Goal: Check status: Check status

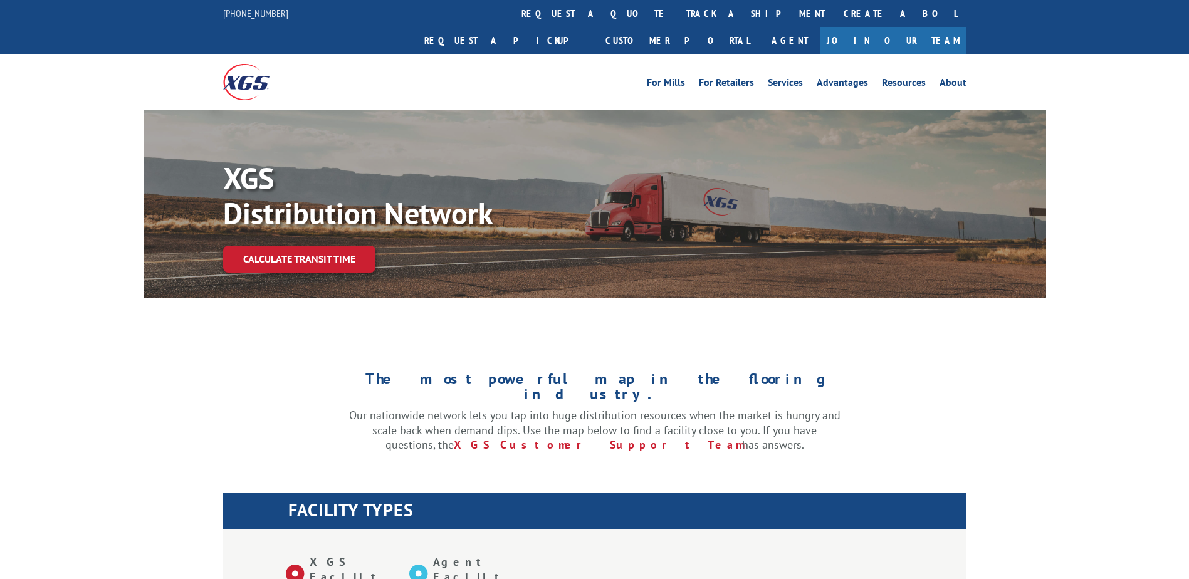
select select "5"
click at [677, 14] on link "track a shipment" at bounding box center [755, 13] width 157 height 27
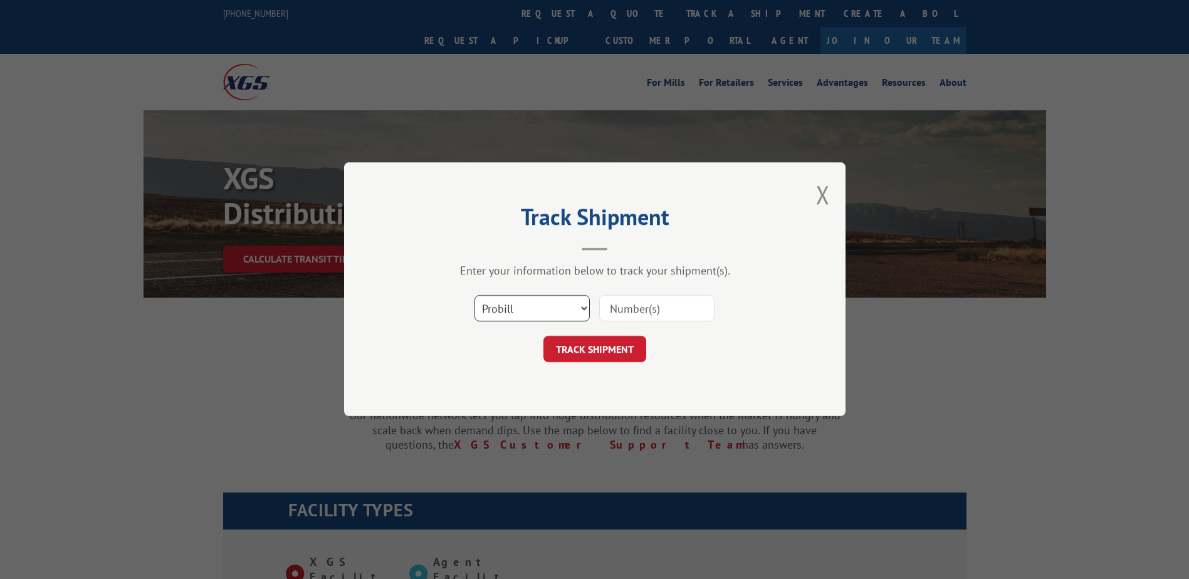
click at [518, 306] on select "Select category... Probill BOL PO" at bounding box center [531, 309] width 115 height 26
select select "bol"
click at [474, 296] on select "Select category... Probill BOL PO" at bounding box center [531, 309] width 115 height 26
click at [642, 302] on input at bounding box center [656, 309] width 115 height 26
paste input "Shipment 0002831861 / 1"
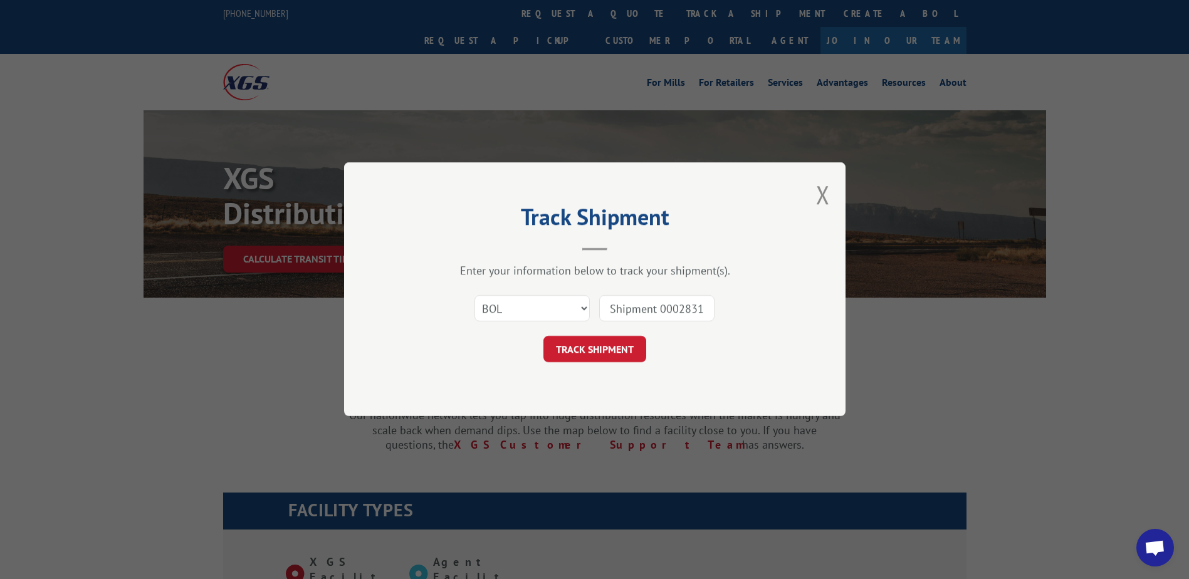
drag, startPoint x: 662, startPoint y: 310, endPoint x: 585, endPoint y: 310, distance: 76.5
click at [585, 310] on div "Select category... Probill BOL PO Shipment 0002831861" at bounding box center [595, 308] width 376 height 41
type input "2831861"
click at [612, 353] on button "TRACK SHIPMENT" at bounding box center [594, 350] width 103 height 26
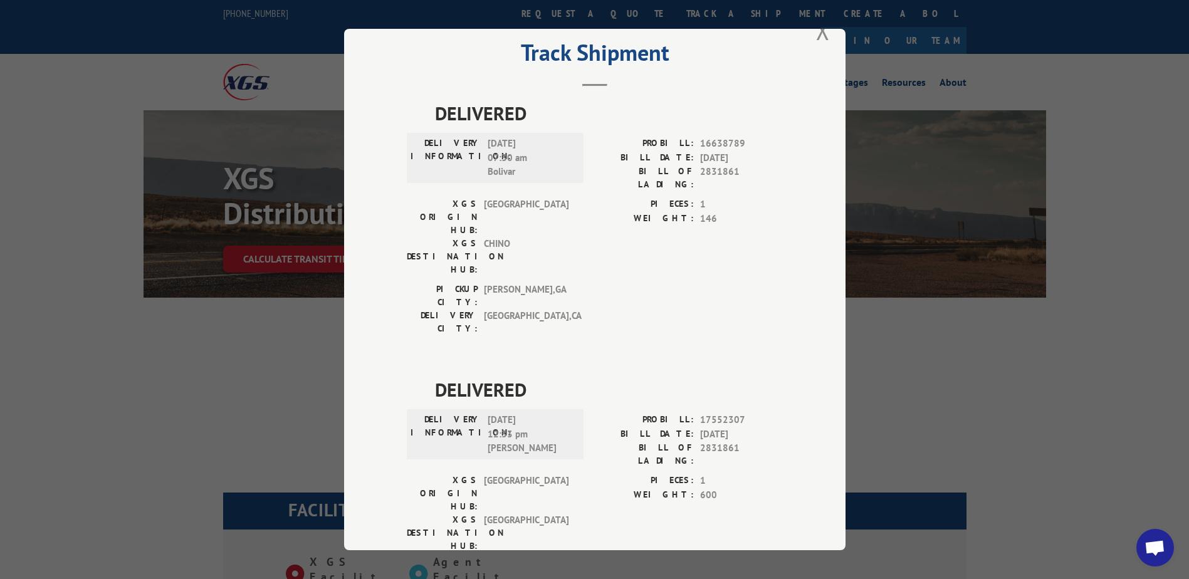
scroll to position [43, 0]
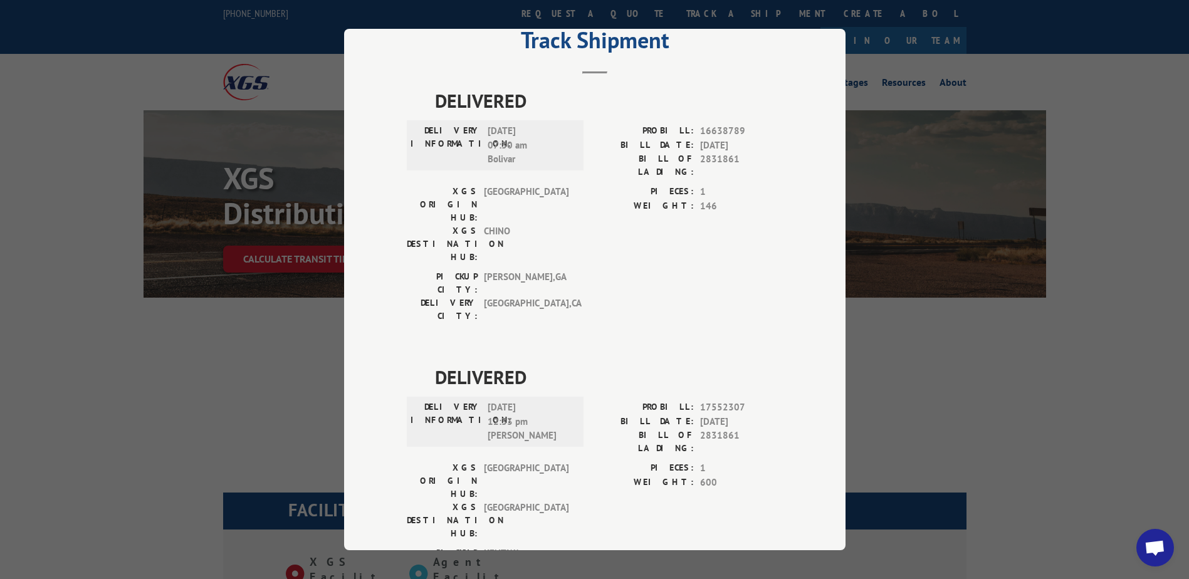
drag, startPoint x: 535, startPoint y: 337, endPoint x: 485, endPoint y: 333, distance: 50.3
click at [488, 401] on span "[DATE] 12:33 pm [PERSON_NAME]" at bounding box center [530, 422] width 85 height 43
drag, startPoint x: 485, startPoint y: 333, endPoint x: 487, endPoint y: 340, distance: 7.8
click at [488, 401] on span "[DATE] 12:33 pm [PERSON_NAME]" at bounding box center [530, 422] width 85 height 43
drag, startPoint x: 510, startPoint y: 348, endPoint x: 528, endPoint y: 349, distance: 18.2
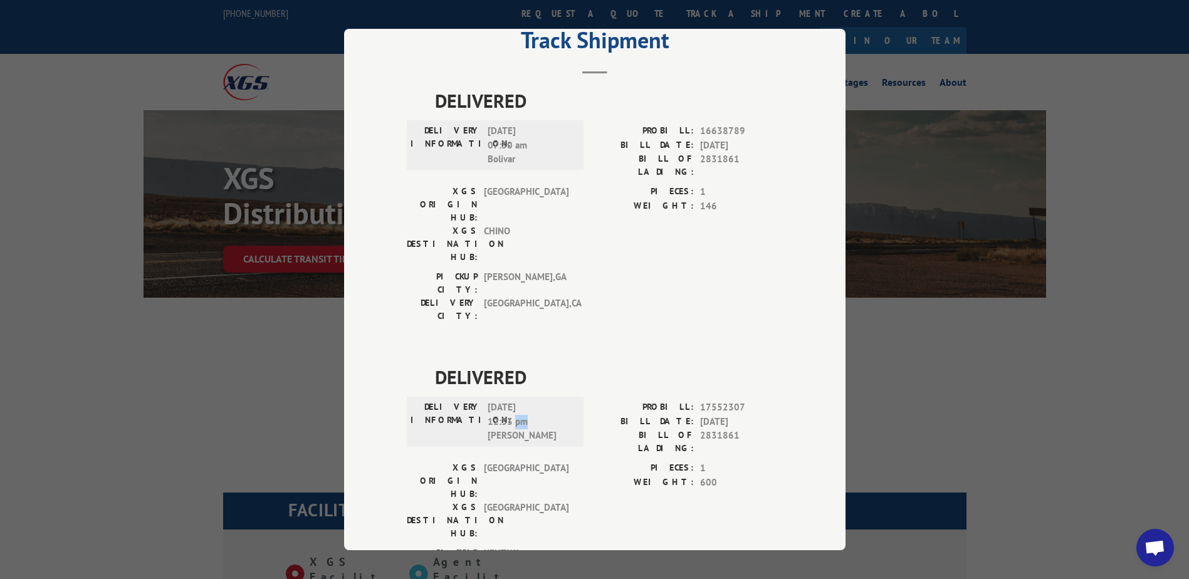
click at [528, 401] on span "[DATE] 12:33 pm [PERSON_NAME]" at bounding box center [530, 422] width 85 height 43
drag, startPoint x: 528, startPoint y: 349, endPoint x: 513, endPoint y: 364, distance: 21.3
click at [513, 401] on span "[DATE] 12:33 pm [PERSON_NAME]" at bounding box center [530, 422] width 85 height 43
drag, startPoint x: 511, startPoint y: 363, endPoint x: 484, endPoint y: 363, distance: 27.0
click at [488, 401] on span "[DATE] 12:33 pm [PERSON_NAME]" at bounding box center [530, 422] width 85 height 43
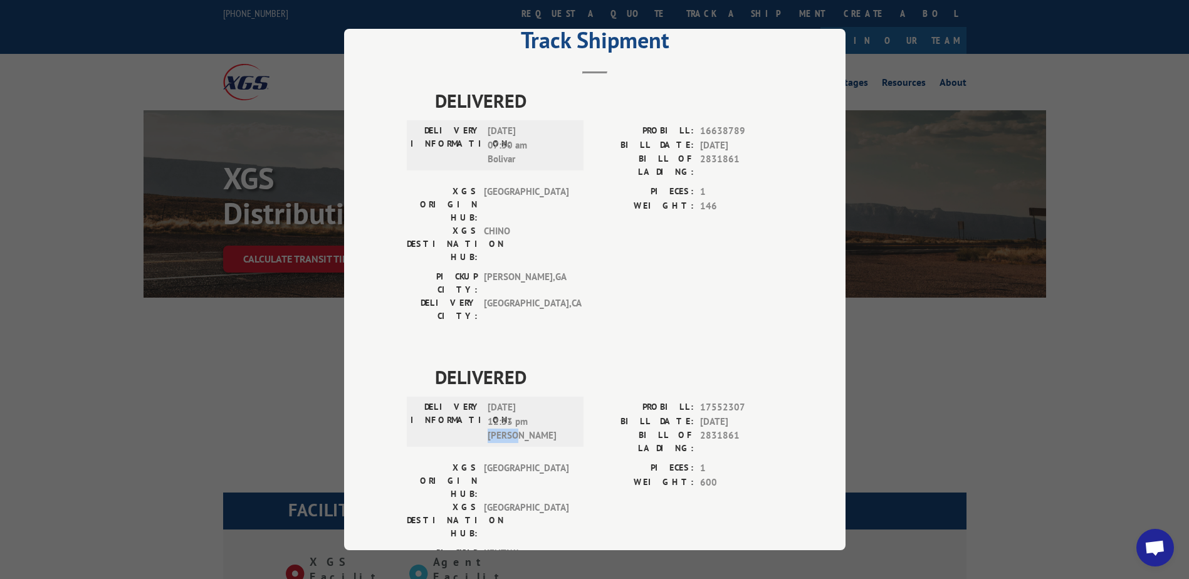
click at [488, 401] on span "[DATE] 12:33 pm [PERSON_NAME]" at bounding box center [530, 422] width 85 height 43
drag, startPoint x: 484, startPoint y: 364, endPoint x: 510, endPoint y: 365, distance: 26.3
click at [510, 401] on span "[DATE] 12:33 pm [PERSON_NAME]" at bounding box center [530, 422] width 85 height 43
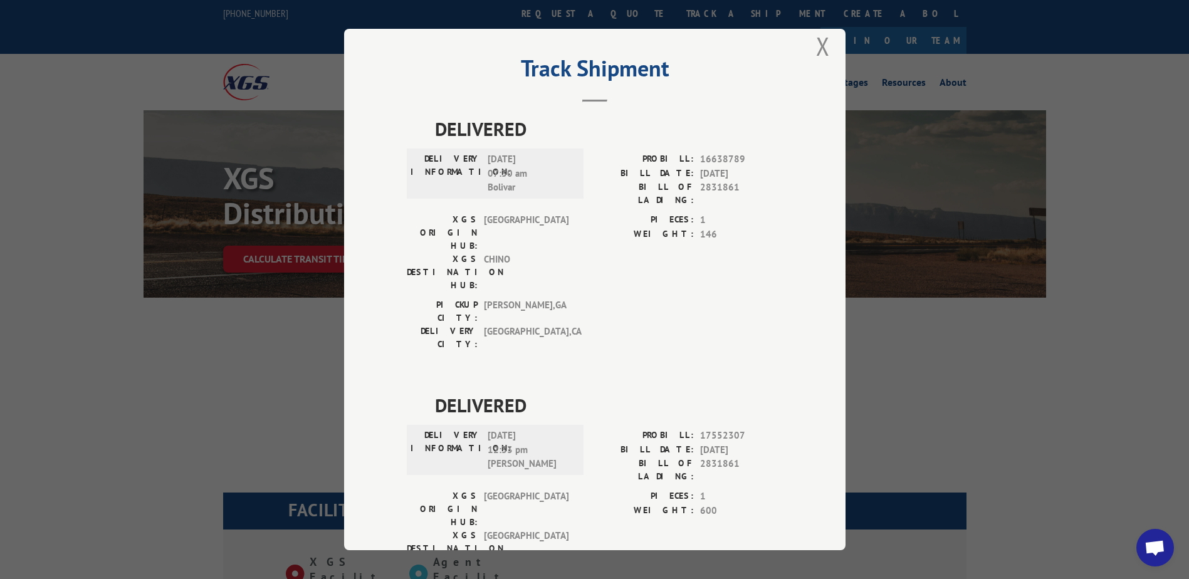
scroll to position [0, 0]
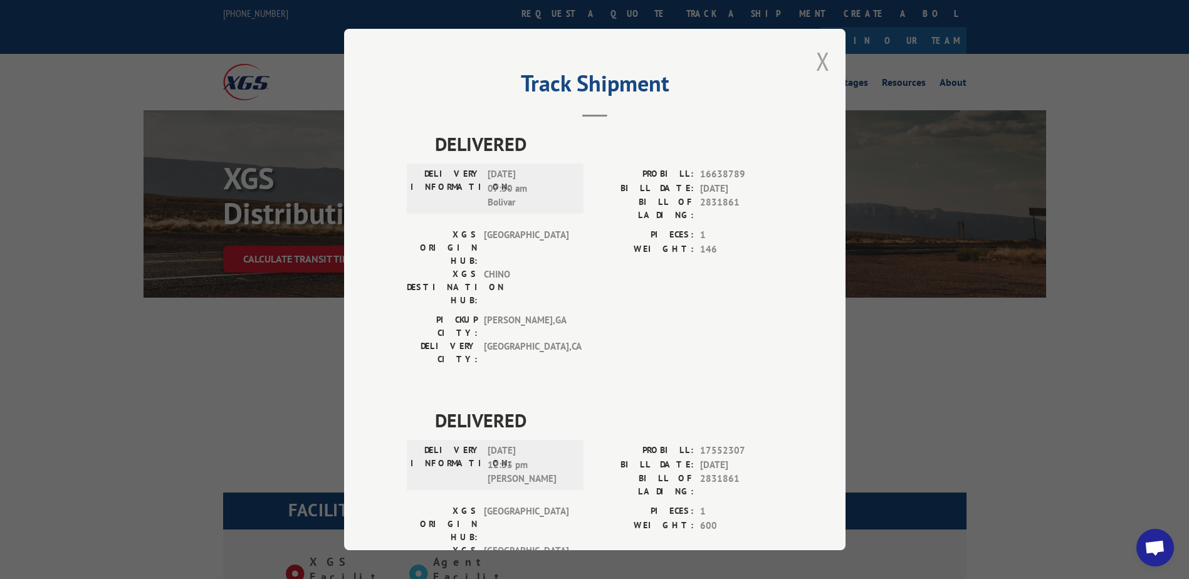
click at [817, 65] on button "Close modal" at bounding box center [823, 61] width 14 height 33
